Goal: Communication & Community: Participate in discussion

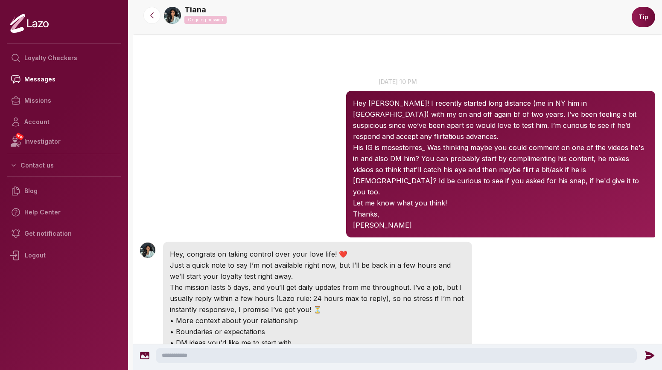
scroll to position [1194, 0]
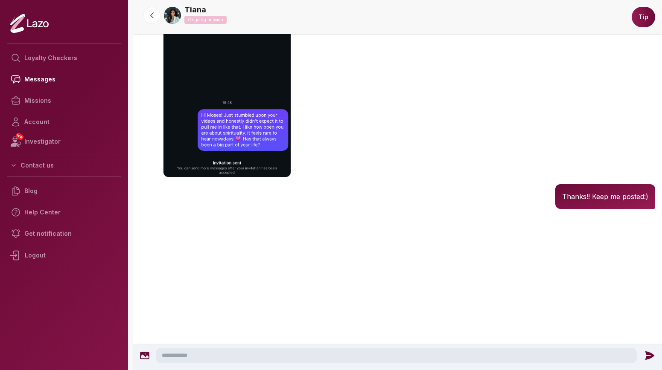
scroll to position [1240, 0]
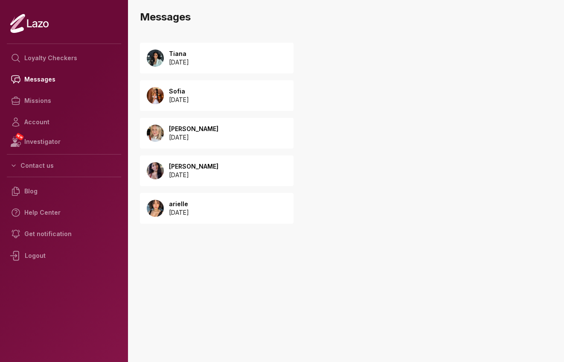
click at [189, 60] on p "2025 September 05" at bounding box center [179, 62] width 20 height 9
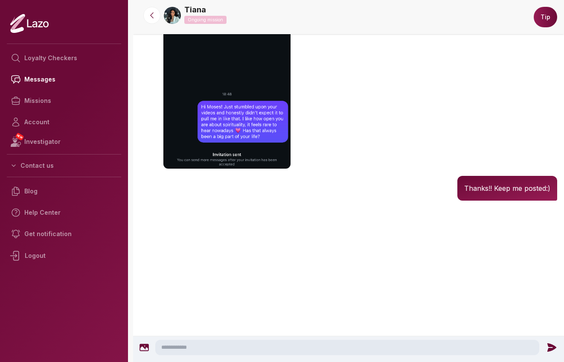
scroll to position [1406, 0]
